Goal: Navigation & Orientation: Go to known website

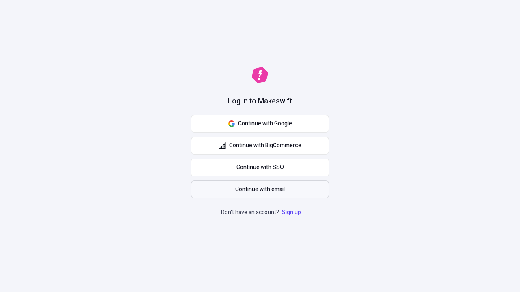
click at [260, 190] on span "Continue with email" at bounding box center [260, 189] width 50 height 9
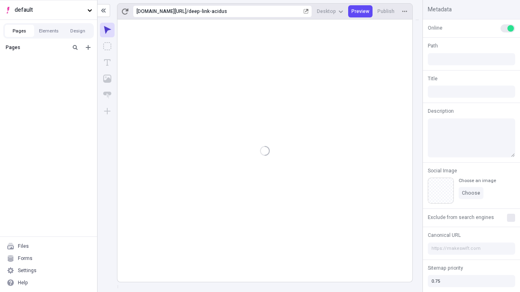
type input "/deep-link-acidus"
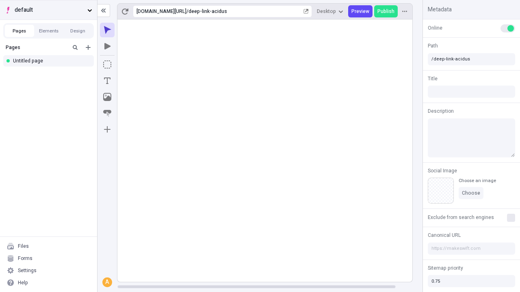
click at [48, 10] on span "default" at bounding box center [49, 10] width 69 height 9
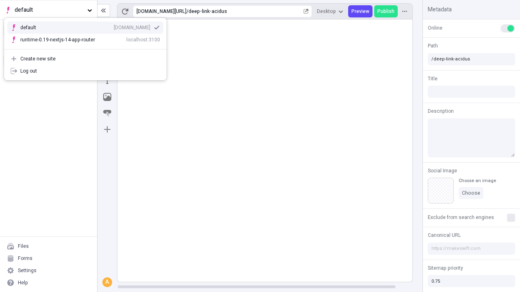
click at [114, 26] on div "qee9k4dy7d.staging.makeswift.site" at bounding box center [132, 27] width 37 height 6
click at [88, 48] on icon "Add new" at bounding box center [88, 47] width 5 height 5
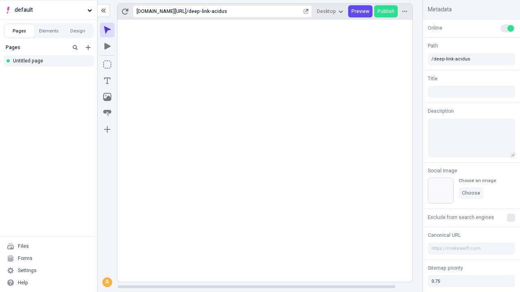
click at [51, 74] on div "Blank page" at bounding box center [51, 75] width 78 height 12
type input "/deep-link-altus"
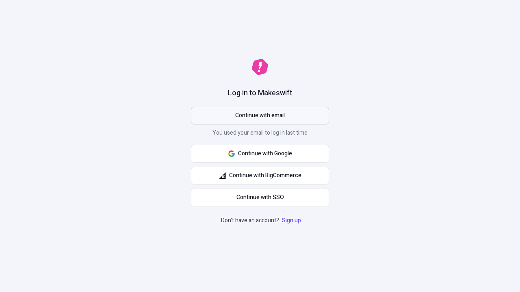
click at [260, 116] on span "Continue with email" at bounding box center [260, 115] width 50 height 9
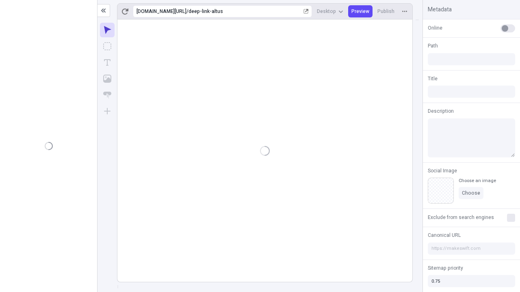
type input "/deep-link-altus"
